Goal: Task Accomplishment & Management: Use online tool/utility

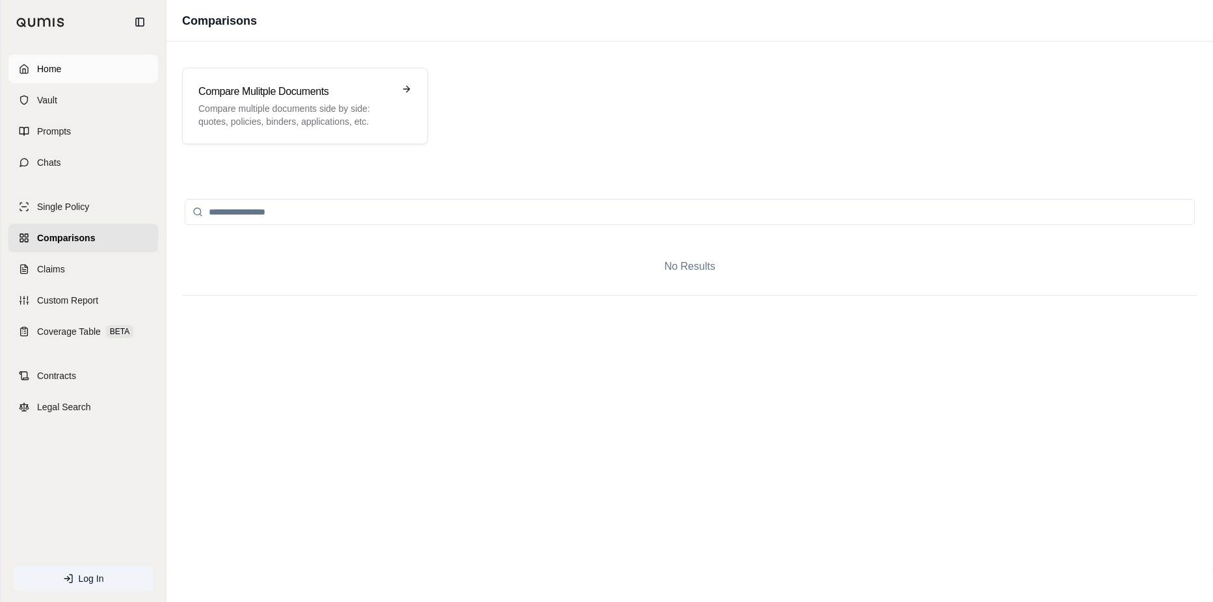
click at [33, 67] on link "Home" at bounding box center [83, 69] width 150 height 29
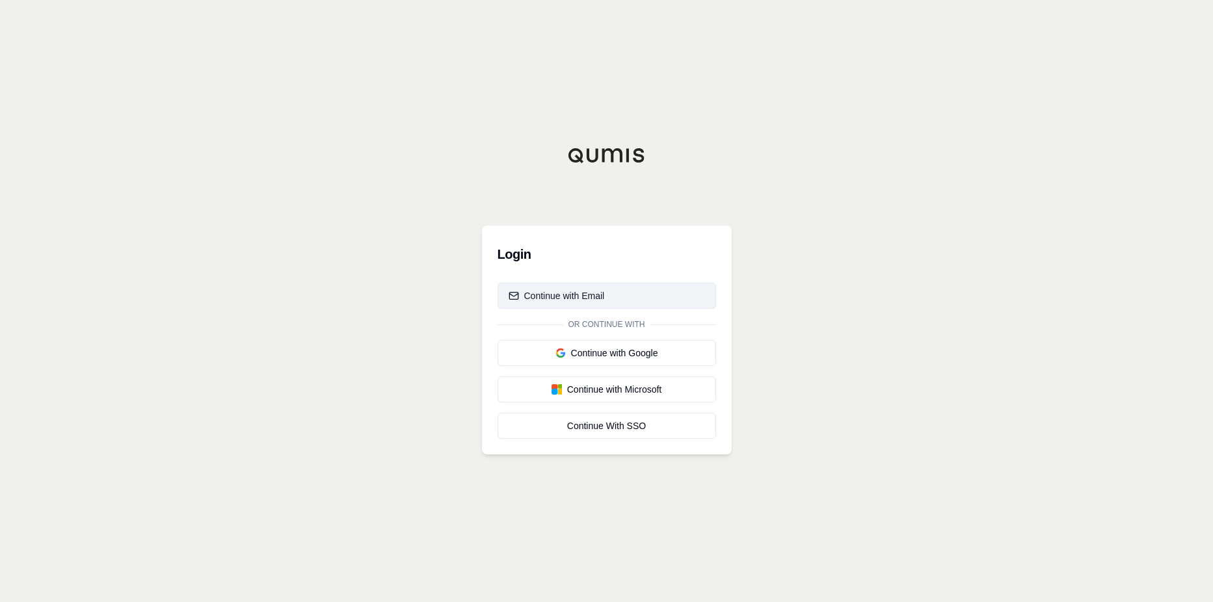
click at [634, 293] on button "Continue with Email" at bounding box center [607, 296] width 219 height 26
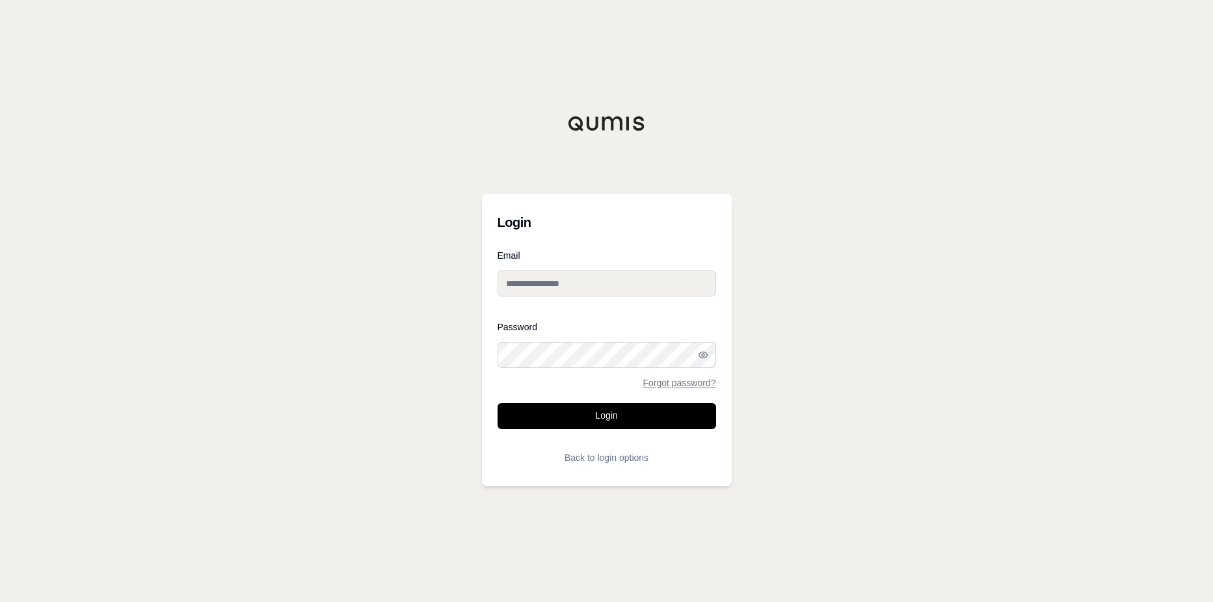
drag, startPoint x: 625, startPoint y: 286, endPoint x: 452, endPoint y: 284, distance: 173.7
click at [452, 284] on div "Login Email Password Forgot password? Login Back to login options" at bounding box center [606, 301] width 1213 height 602
type input "**********"
click at [601, 411] on button "Login" at bounding box center [607, 416] width 219 height 26
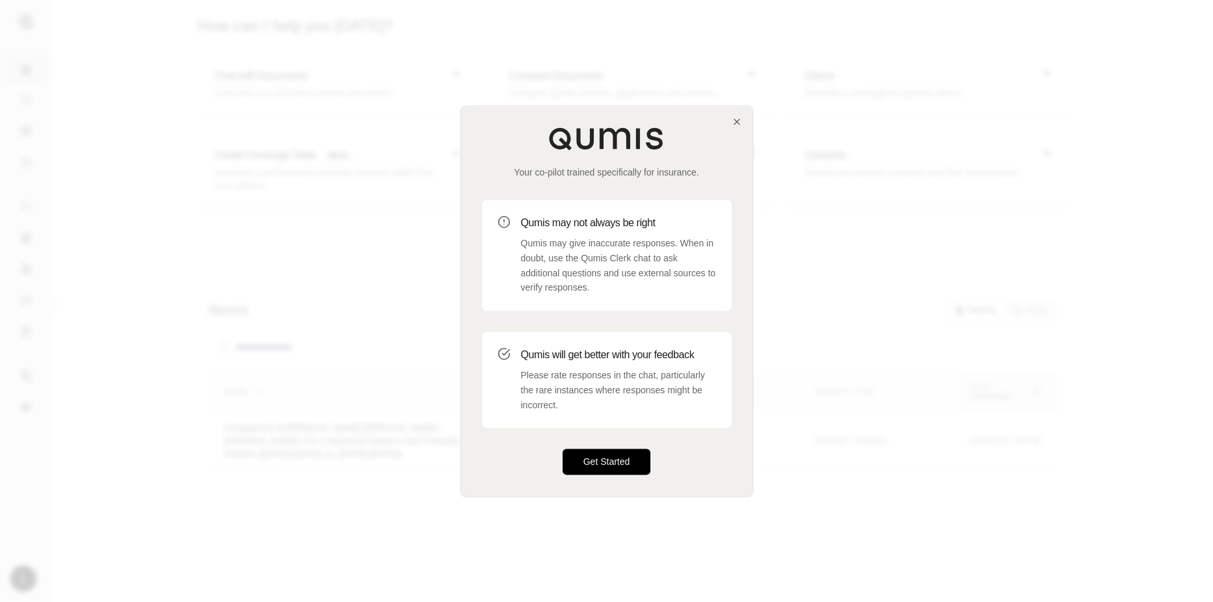
click at [606, 464] on button "Get Started" at bounding box center [607, 463] width 88 height 26
